Goal: Information Seeking & Learning: Find specific fact

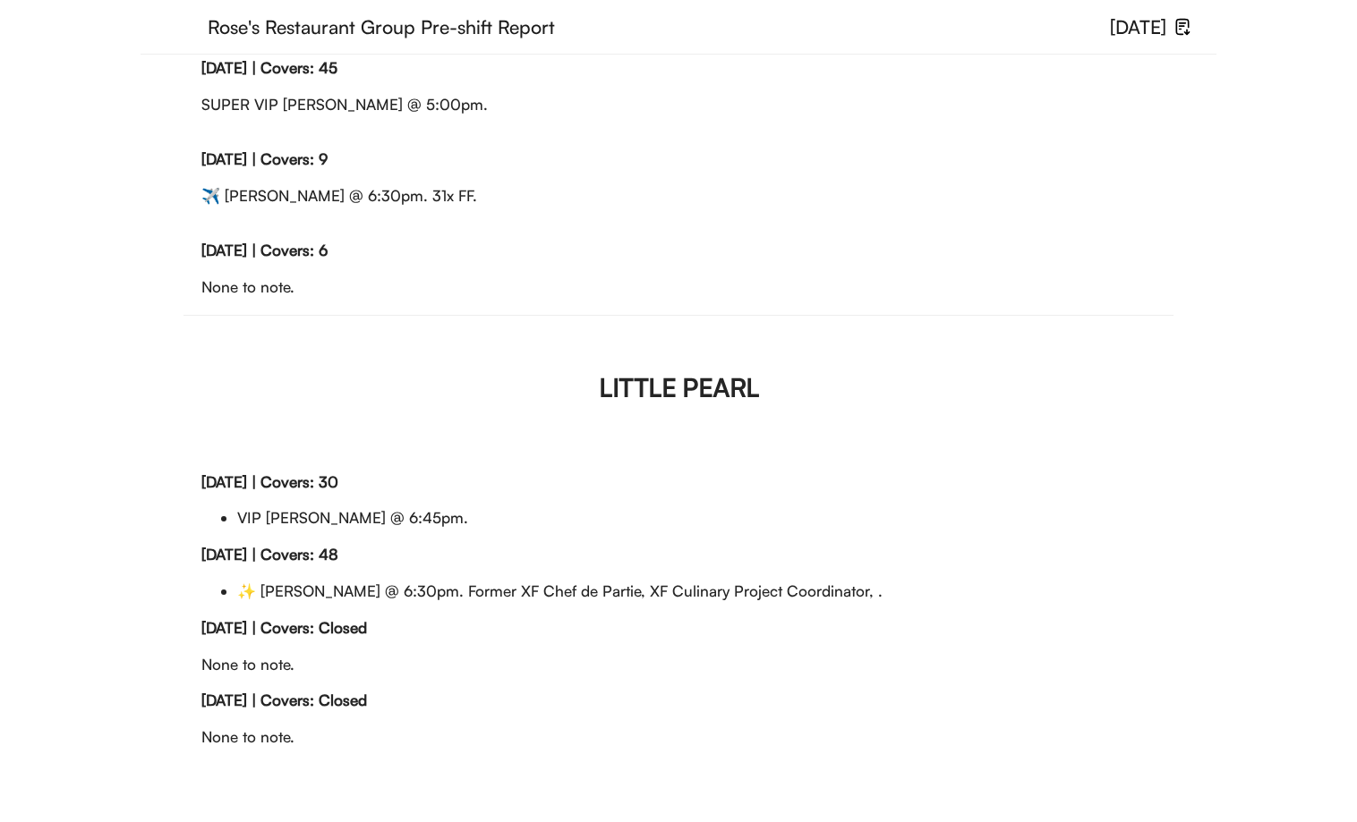
scroll to position [197, 0]
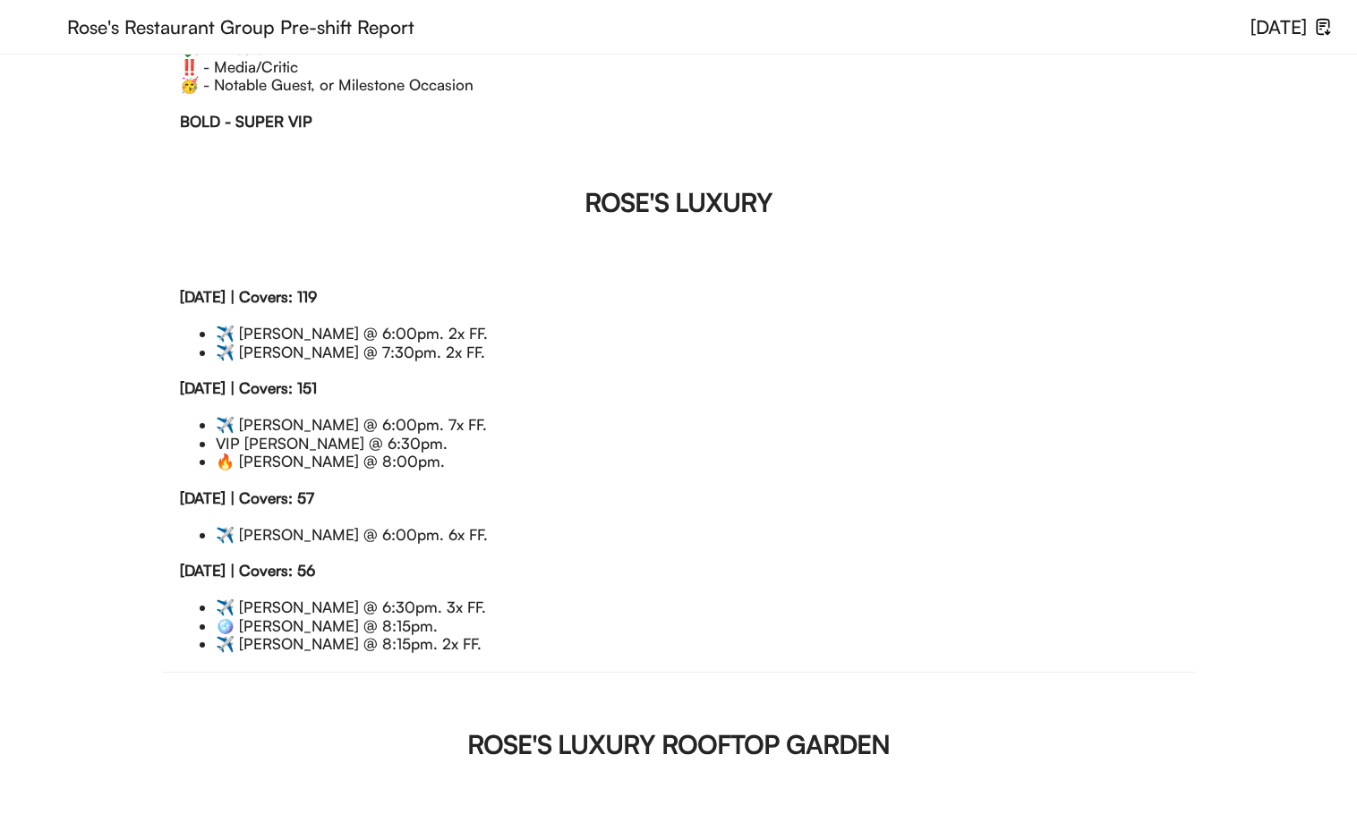
drag, startPoint x: 219, startPoint y: 477, endPoint x: 498, endPoint y: 475, distance: 278.3
click at [498, 434] on li "✈️️ Dustin Dolloff @ 6:00pm. 7x FF." at bounding box center [696, 425] width 961 height 18
copy li "✈️️ Dustin Dolloff @ 6:00pm. 7x FF."
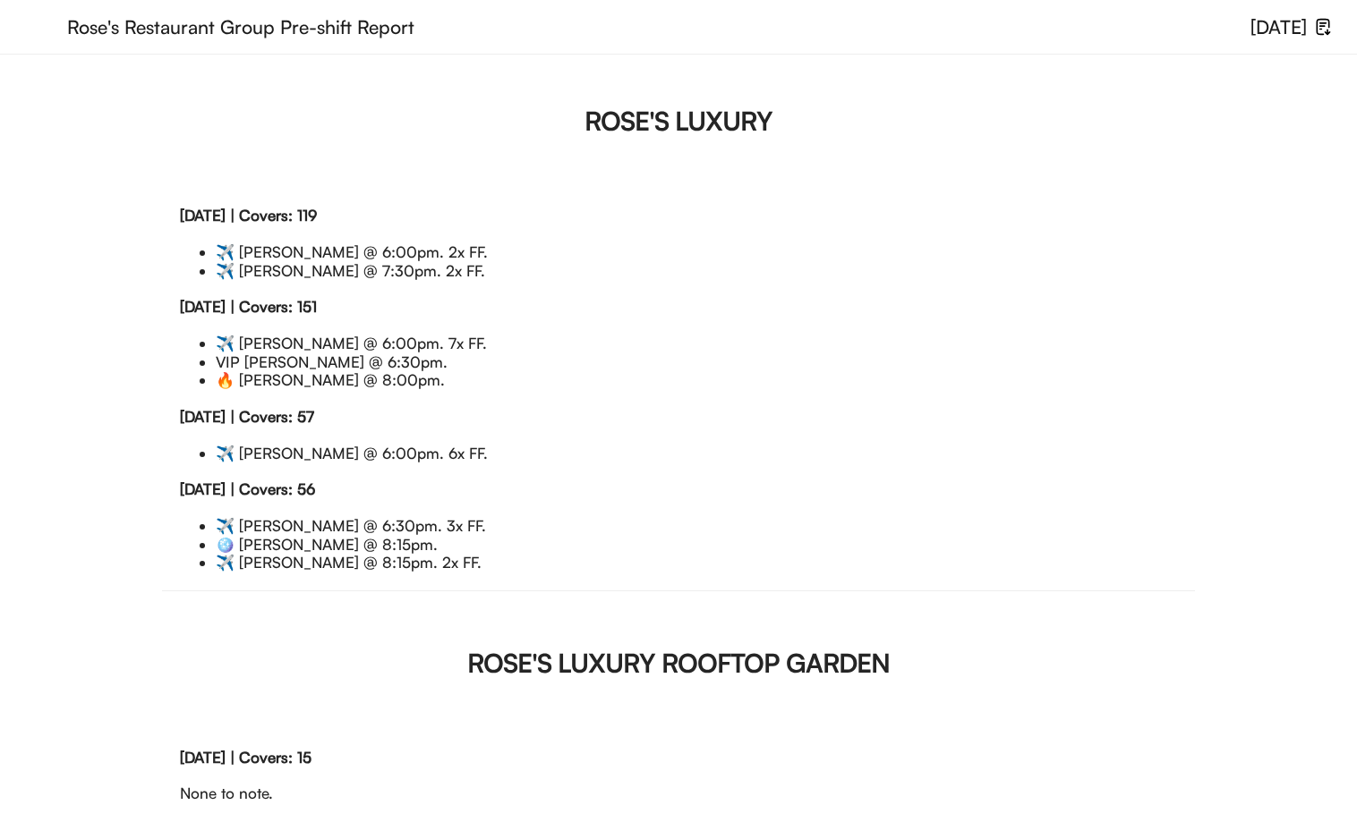
scroll to position [325, 0]
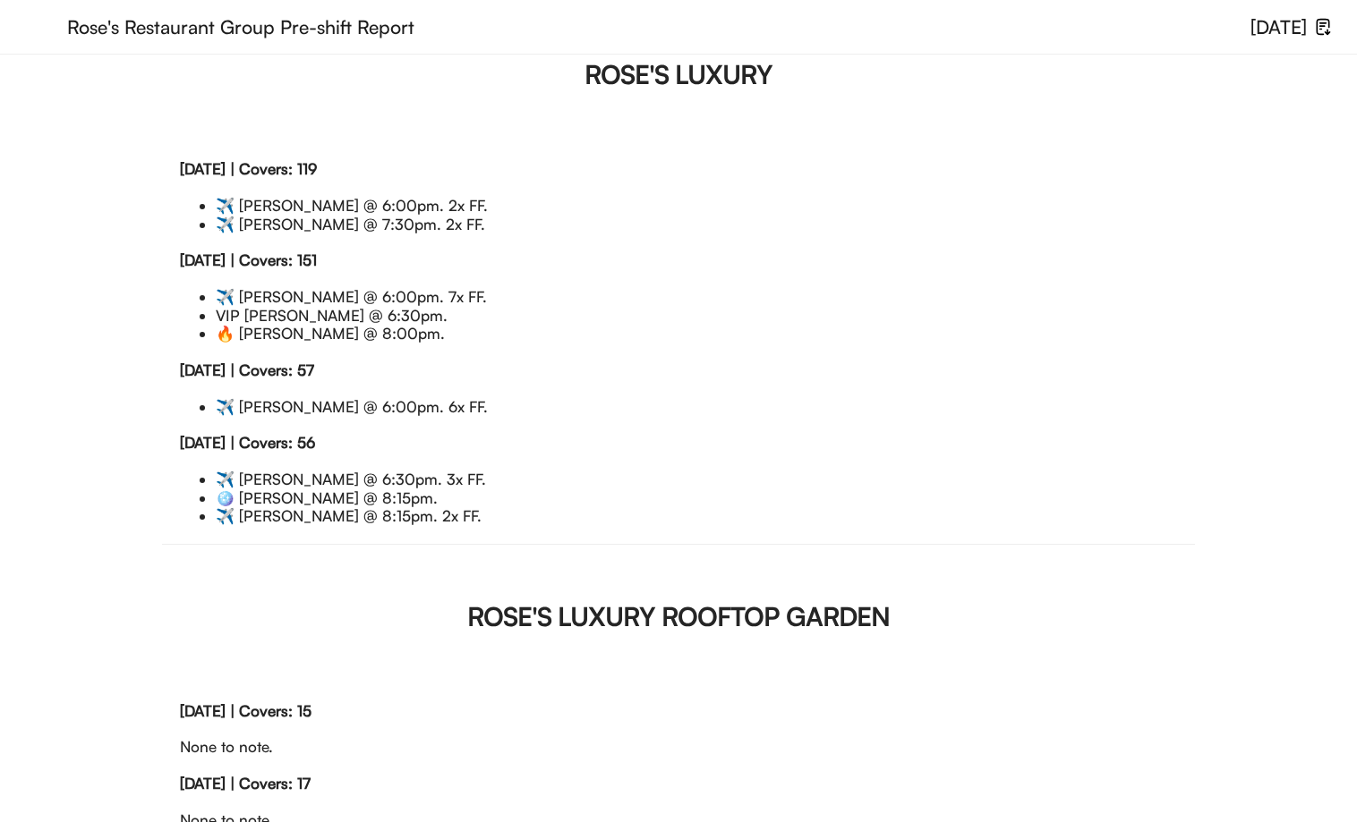
click at [590, 435] on div "Wednesday, 9/10 | Covers: 57 ✈️️ Matthew Orchant @ 6:00pm. 6x FF." at bounding box center [678, 398] width 997 height 73
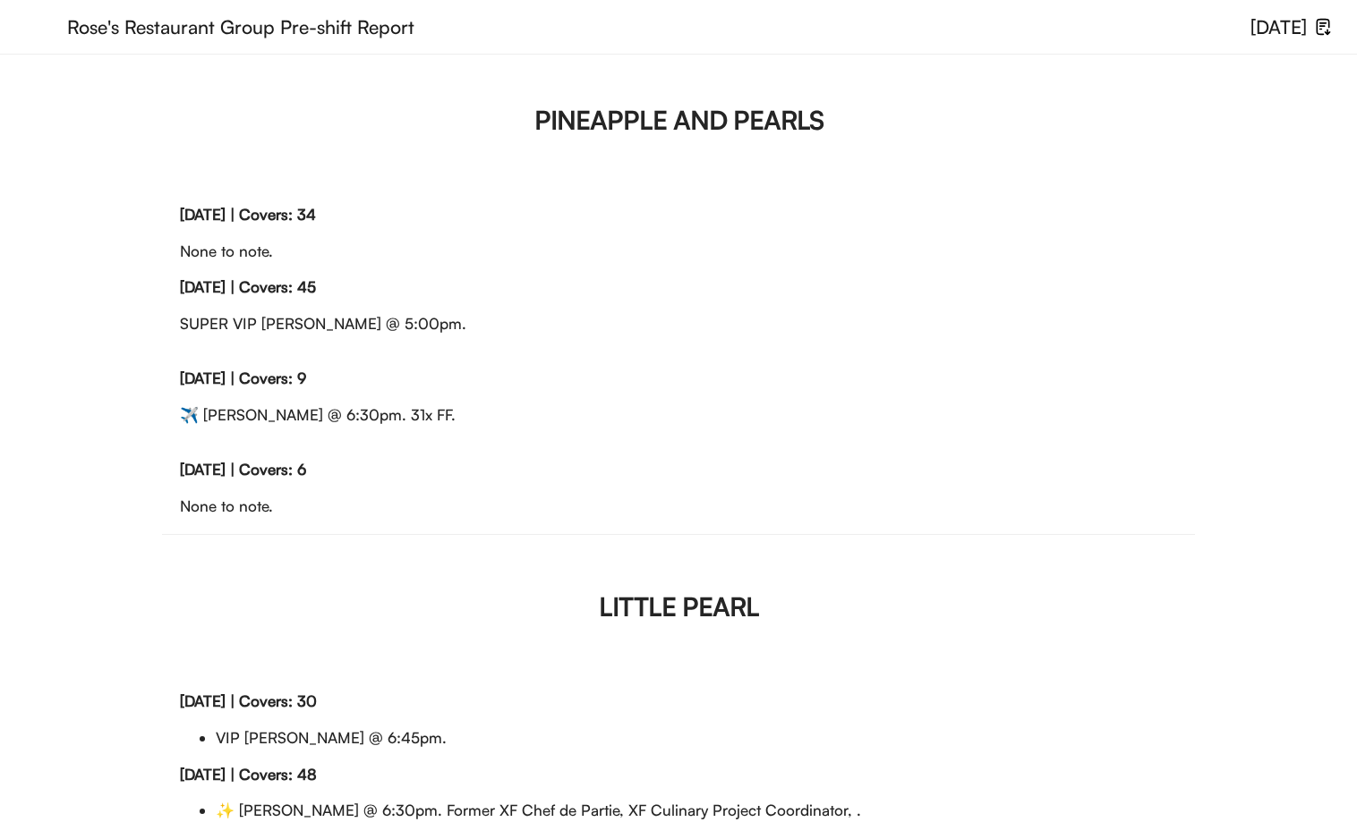
scroll to position [1339, 0]
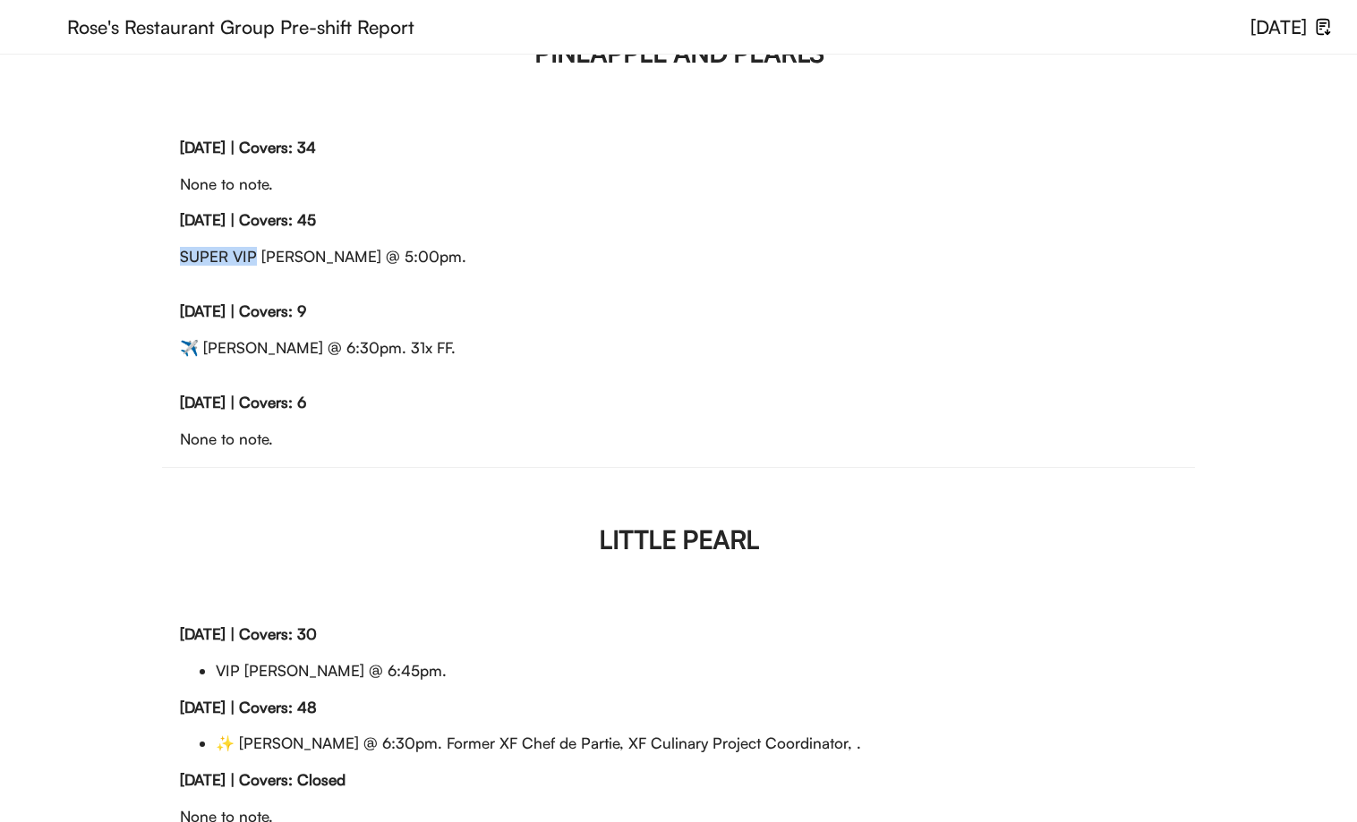
drag, startPoint x: 181, startPoint y: 458, endPoint x: 257, endPoint y: 465, distance: 76.4
click at [257, 302] on div "Saturday, 9/06 | Covers: 45 SUPER VIP Theo Voudouris @ 5:00pm." at bounding box center [678, 256] width 997 height 91
copy div "SUPER VIP"
click at [623, 212] on div "Friday, 9/05 | Covers: 34 None to note." at bounding box center [678, 175] width 997 height 73
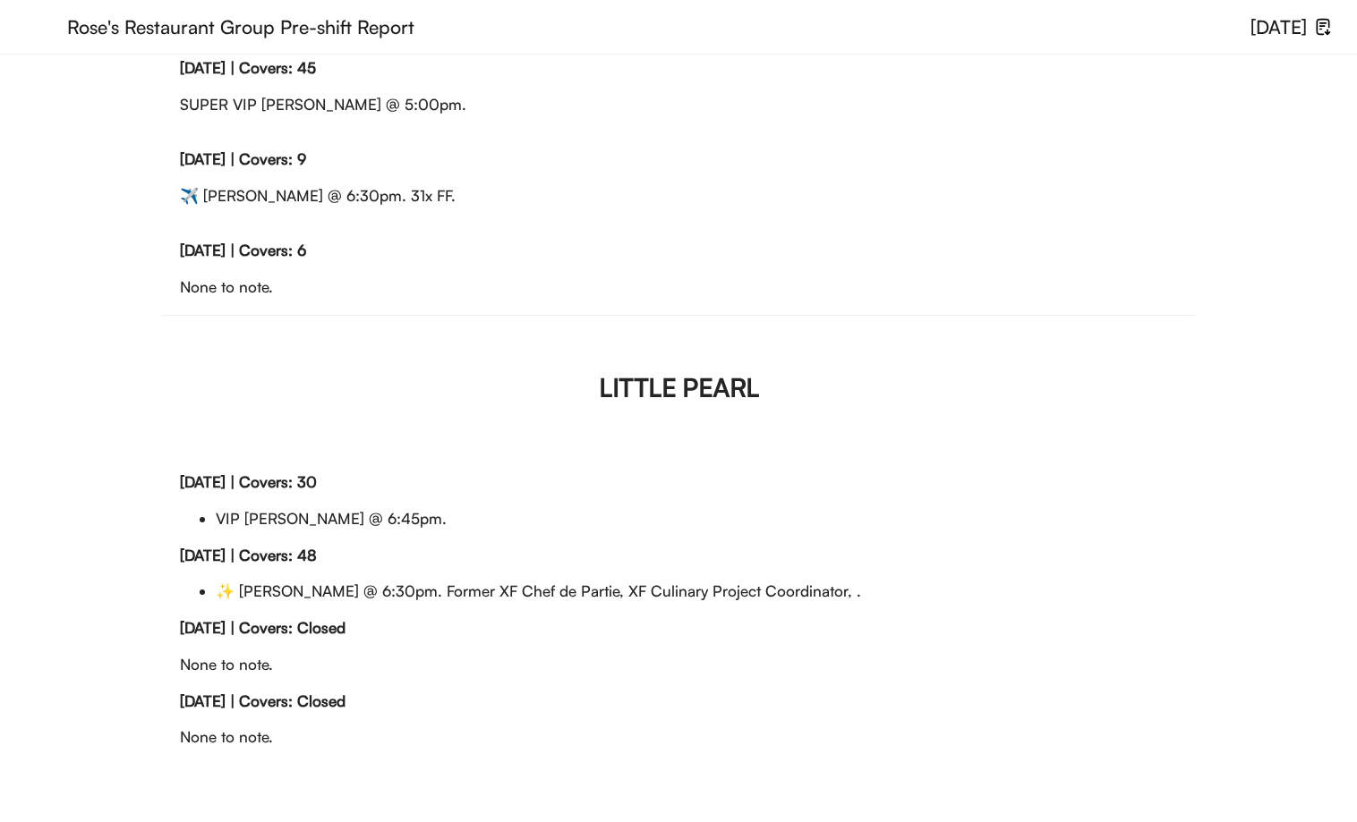
scroll to position [1801, 0]
drag, startPoint x: 473, startPoint y: 557, endPoint x: 870, endPoint y: 557, distance: 396.4
click at [870, 583] on li "✨ Stephanie Holliman @ 6:30pm. Former XF Chef de Partie, XF Culinary Project Co…" at bounding box center [696, 592] width 961 height 18
drag, startPoint x: 460, startPoint y: 555, endPoint x: 881, endPoint y: 572, distance: 421.8
click at [881, 572] on div "Saturday, 9/06 | Covers: 48 ✨ Stephanie Holliman @ 6:30pm. Former XF Chef de Pa…" at bounding box center [678, 583] width 997 height 73
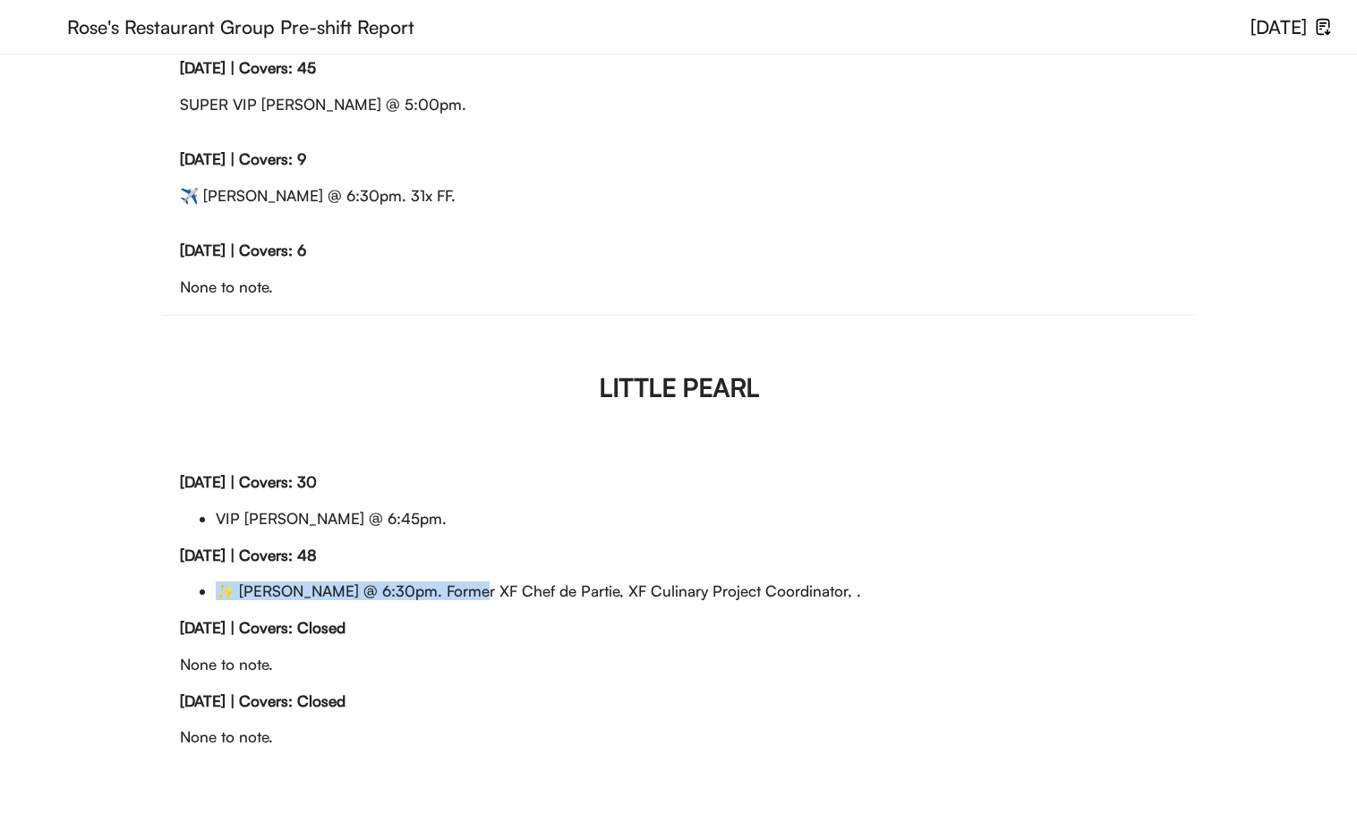
copy li "✨ Stephanie Holliman @ 6:30pm."
click at [505, 373] on div "LITTLE PEARL Friday, 9/05 | Covers: 30 VIP Josh Zavilla @ 6:45pm. Saturday, 9/0…" at bounding box center [678, 540] width 1033 height 449
